Goal: Information Seeking & Learning: Compare options

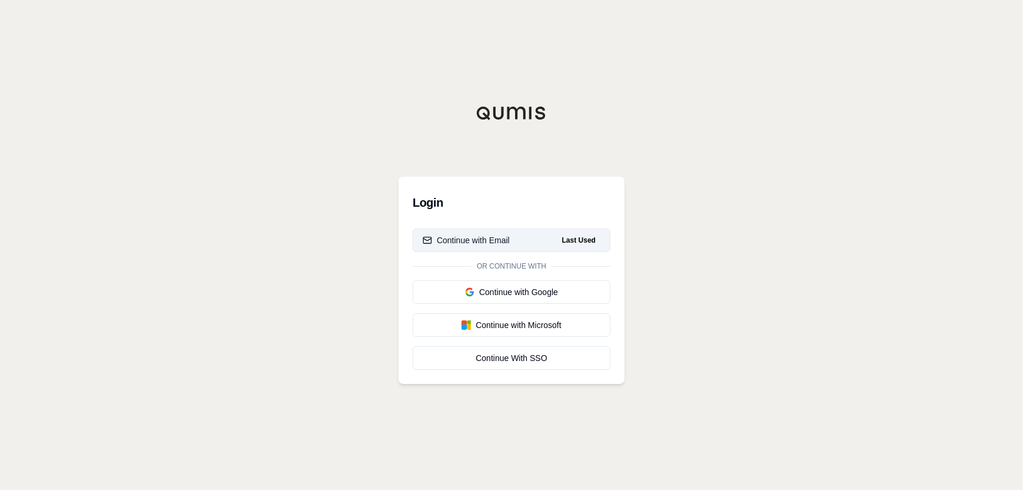
click at [516, 237] on button "Continue with Email Last Used" at bounding box center [512, 240] width 198 height 24
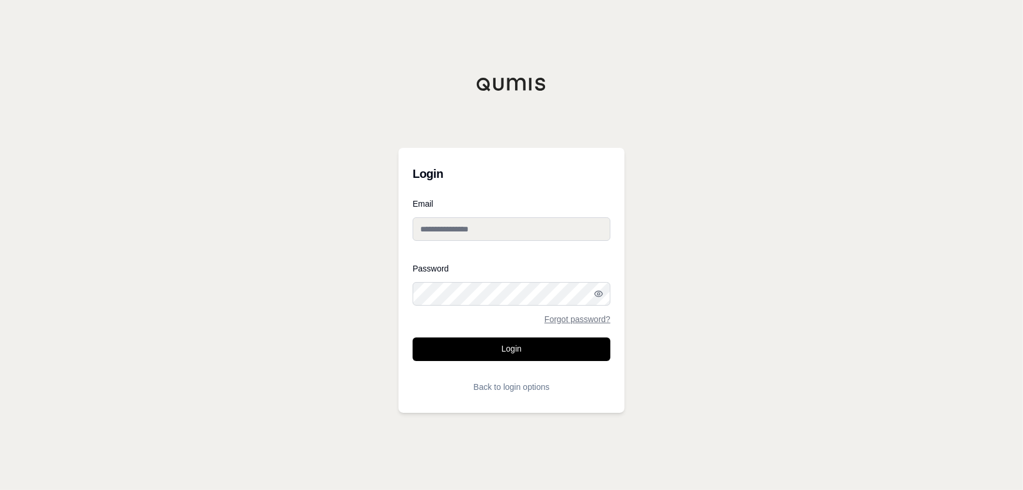
type input "**********"
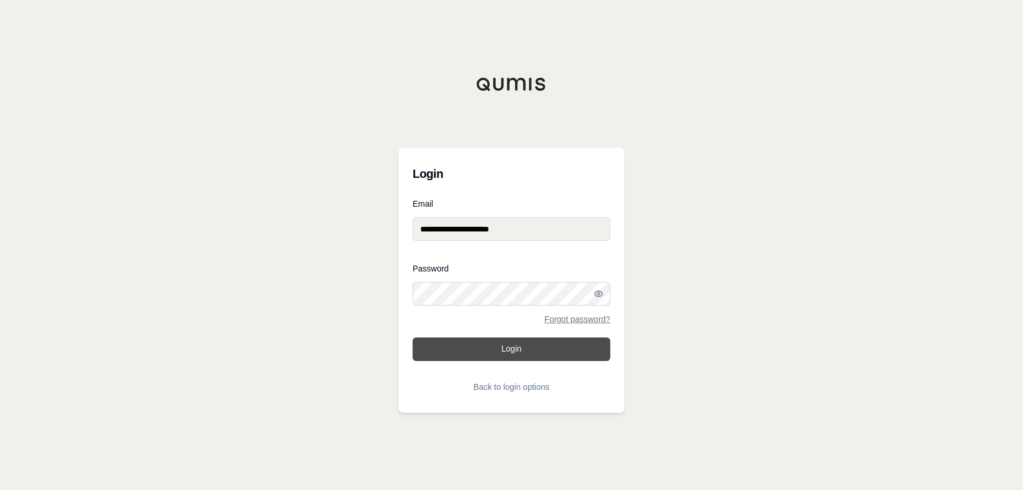
click at [508, 347] on button "Login" at bounding box center [512, 349] width 198 height 24
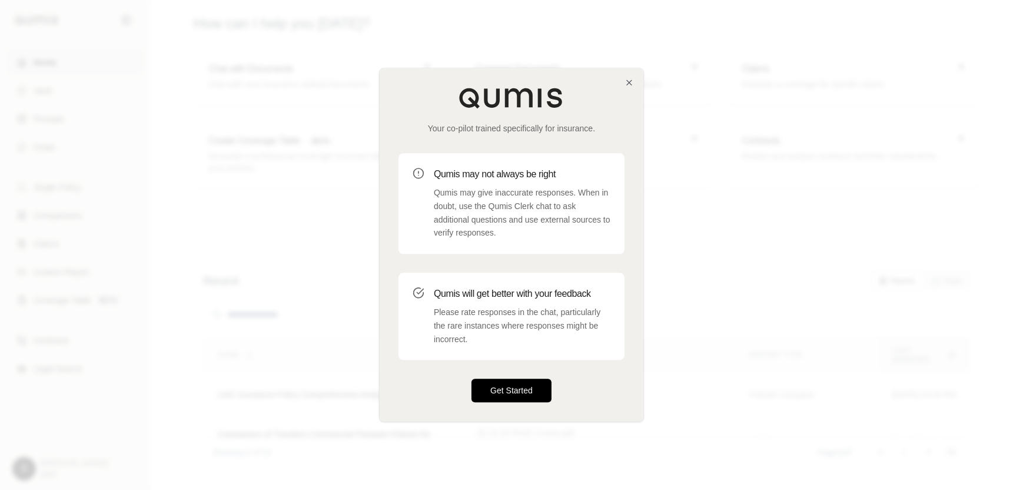
click at [478, 390] on button "Get Started" at bounding box center [512, 391] width 80 height 24
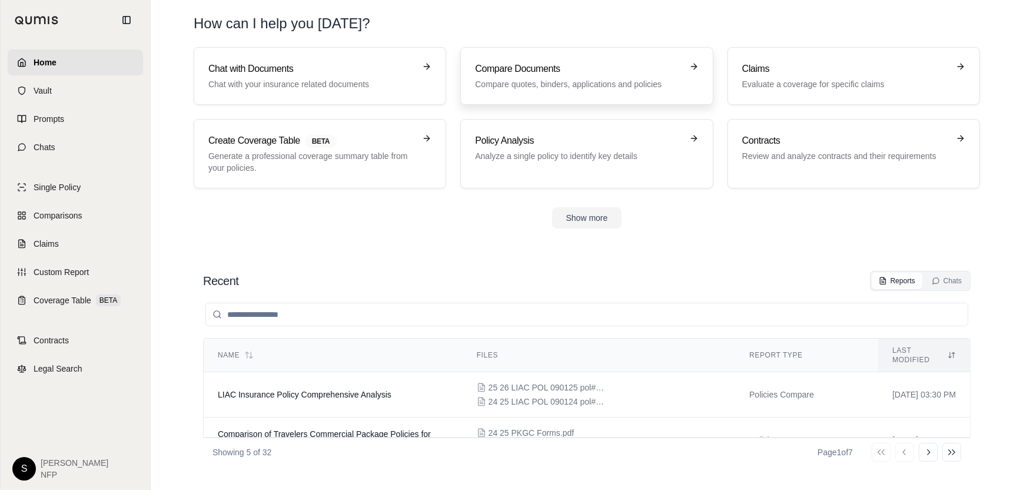
click at [601, 78] on p "Compare quotes, binders, applications and policies" at bounding box center [578, 84] width 207 height 12
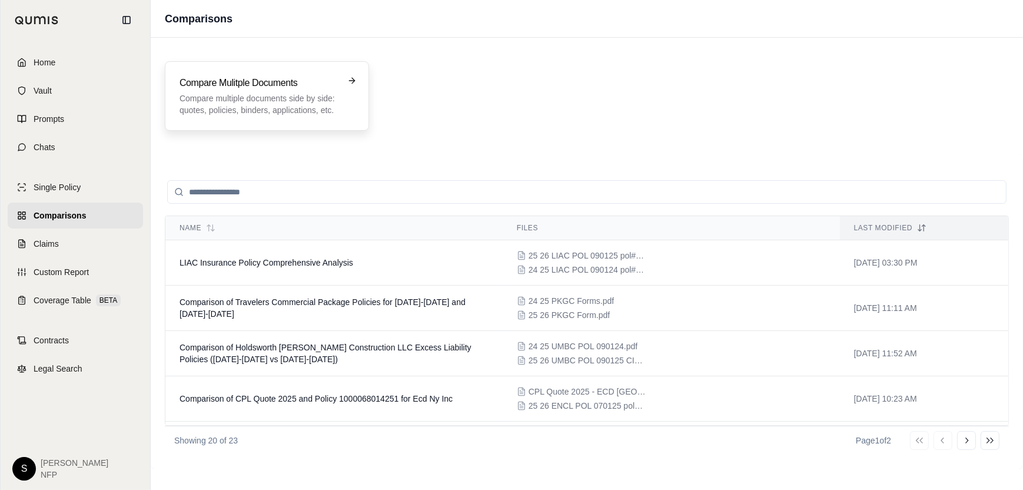
click at [313, 77] on h3 "Compare Mulitple Documents" at bounding box center [259, 83] width 158 height 14
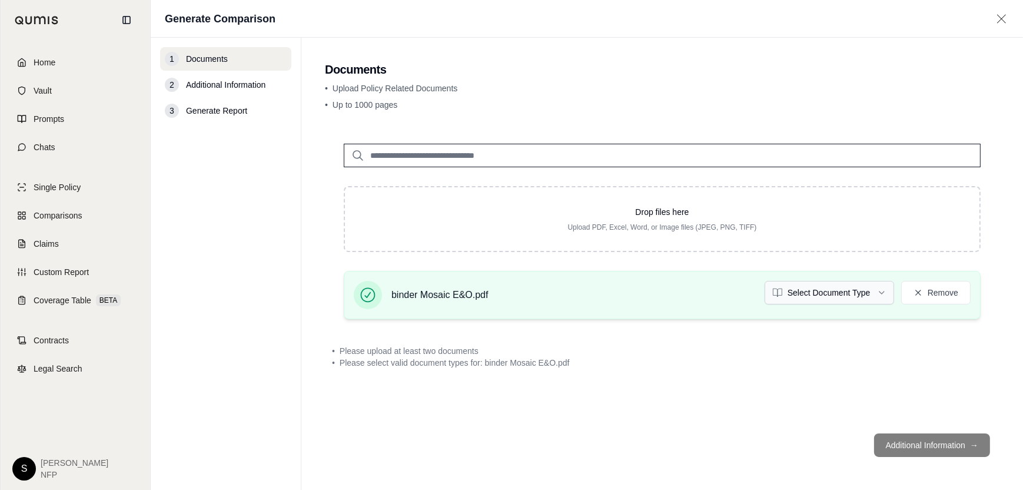
click at [886, 290] on html "Home Vault Prompts Chats Single Policy Comparisons Claims Custom Report Coverag…" at bounding box center [511, 245] width 1023 height 490
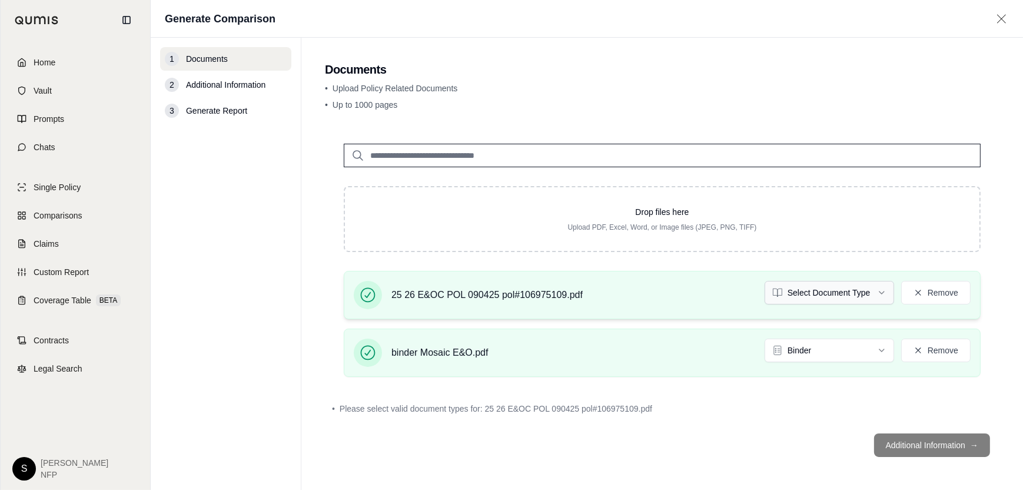
click at [872, 283] on html "Home Vault Prompts Chats Single Policy Comparisons Claims Custom Report Coverag…" at bounding box center [511, 245] width 1023 height 490
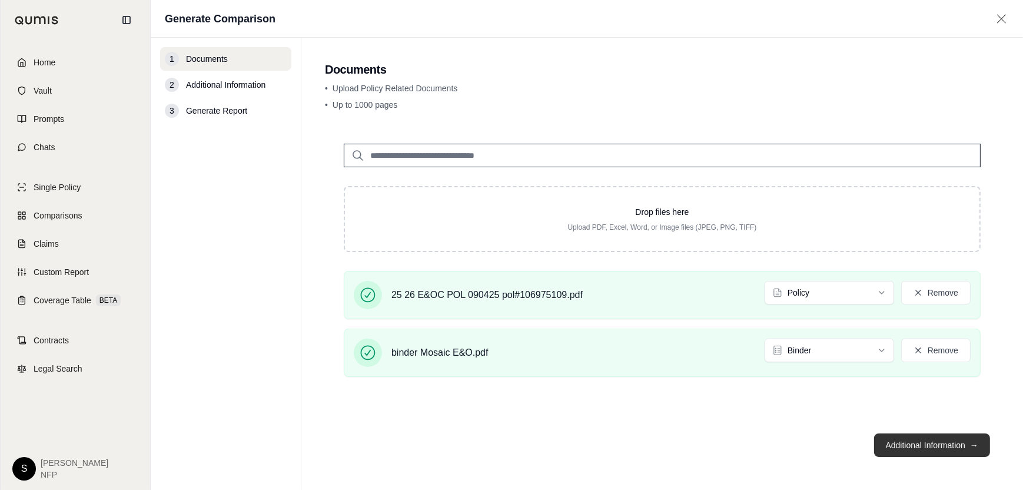
click at [908, 446] on button "Additional Information →" at bounding box center [932, 445] width 116 height 24
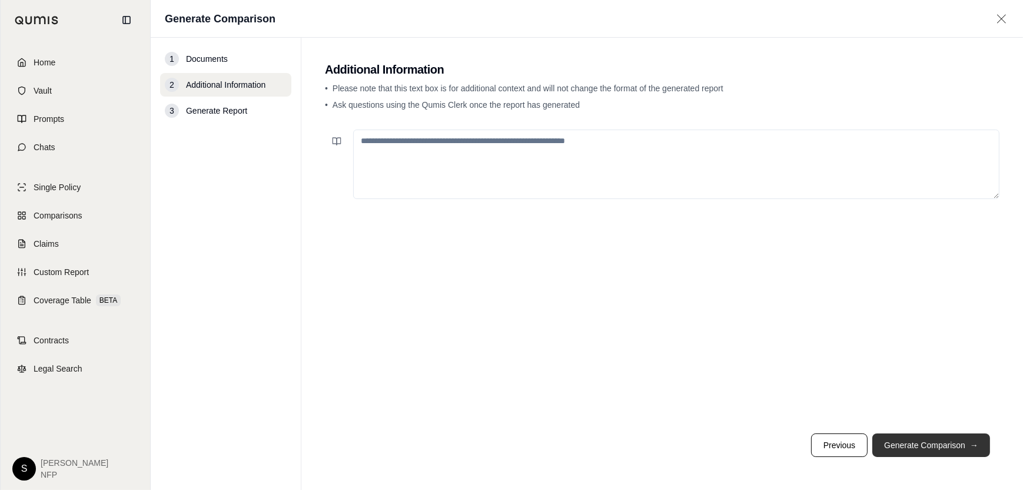
click at [908, 447] on button "Generate Comparison →" at bounding box center [932, 445] width 118 height 24
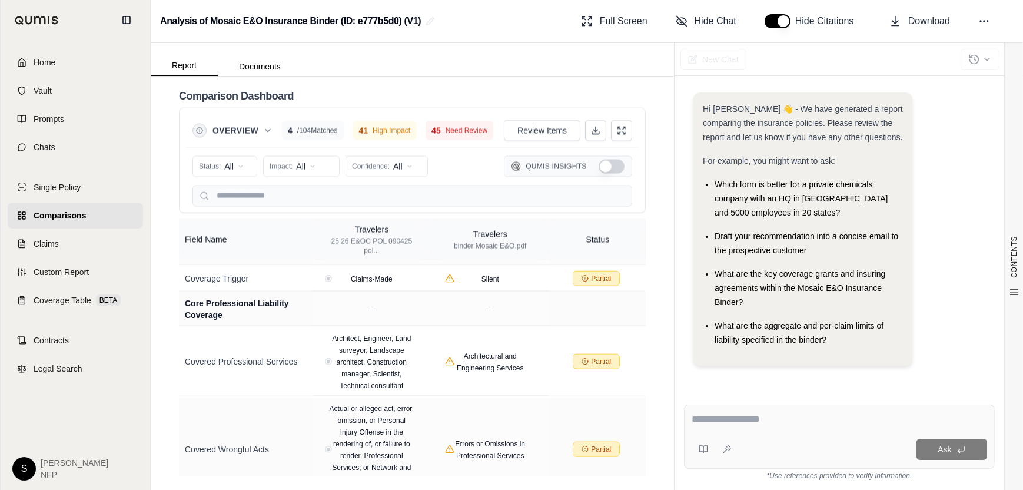
scroll to position [2061, 0]
